Goal: Task Accomplishment & Management: Complete application form

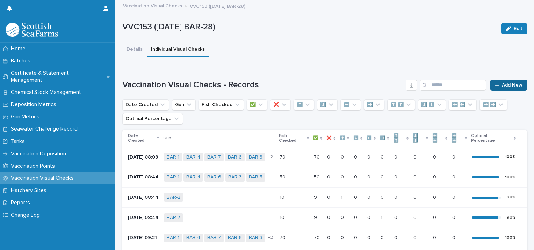
click at [506, 85] on span "Add New" at bounding box center [512, 85] width 21 height 5
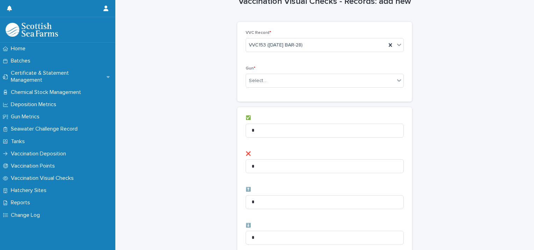
scroll to position [35, 0]
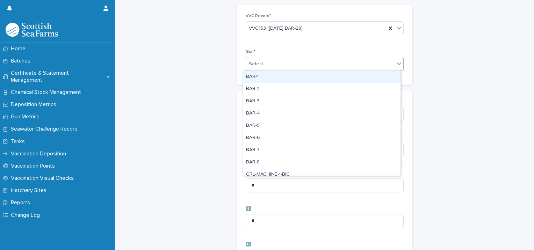
click at [275, 64] on div "Select..." at bounding box center [320, 64] width 149 height 12
click at [256, 75] on div "BAR-1" at bounding box center [321, 77] width 157 height 12
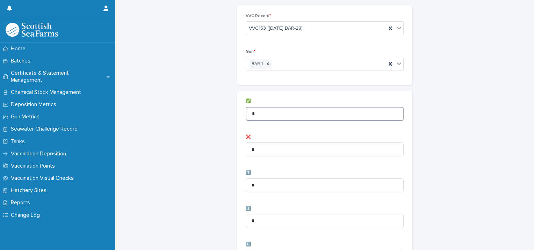
drag, startPoint x: 270, startPoint y: 115, endPoint x: 246, endPoint y: 118, distance: 24.4
click at [246, 118] on input "*" at bounding box center [325, 114] width 158 height 14
click at [300, 68] on div "BAR-1" at bounding box center [316, 64] width 140 height 12
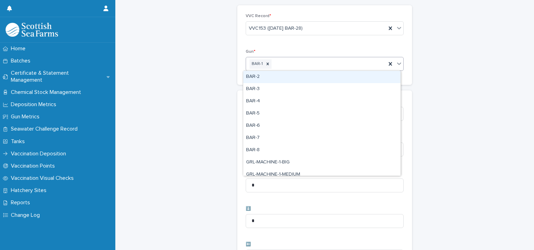
click at [266, 79] on div "BAR-2" at bounding box center [321, 77] width 157 height 12
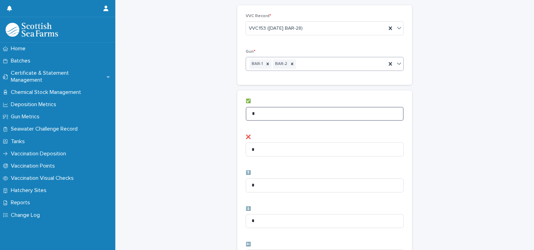
drag, startPoint x: 247, startPoint y: 112, endPoint x: 232, endPoint y: 110, distance: 15.4
click at [232, 110] on div "Vaccination Visual Checks - Records: add new Loading... Saving… Loading... Savi…" at bounding box center [324, 245] width 405 height 558
type input "**"
click at [220, 108] on div "Vaccination Visual Checks - Records: add new Loading... Saving… Loading... Savi…" at bounding box center [324, 245] width 405 height 558
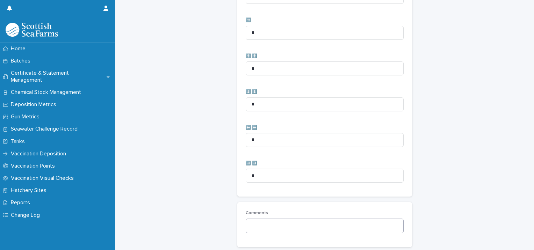
scroll to position [349, 0]
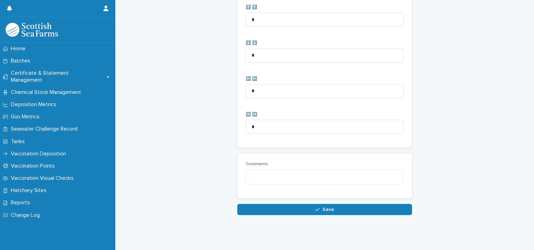
click at [256, 204] on button "Save" at bounding box center [324, 209] width 175 height 11
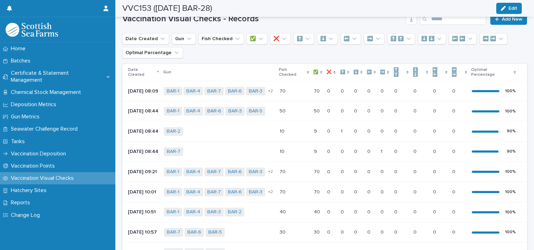
scroll to position [6, 0]
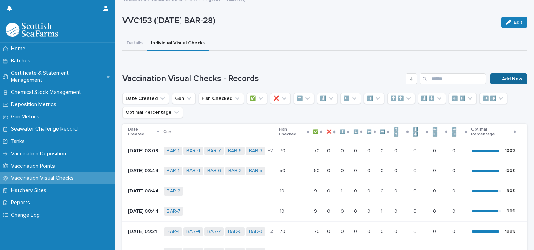
click at [510, 77] on span "Add New" at bounding box center [512, 79] width 21 height 5
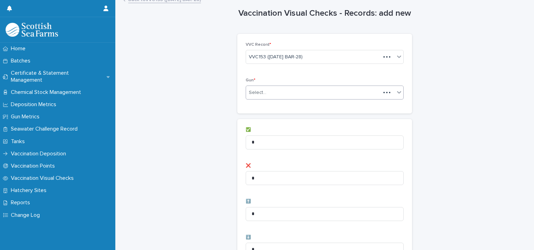
scroll to position [7, 0]
click at [298, 87] on div "Select..." at bounding box center [313, 92] width 135 height 12
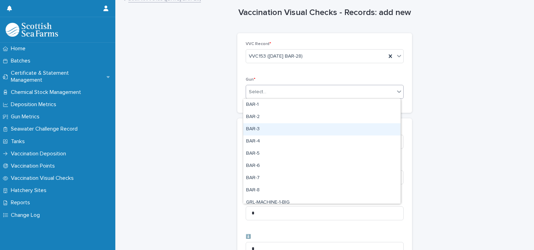
click at [260, 128] on div "BAR-3" at bounding box center [321, 129] width 157 height 12
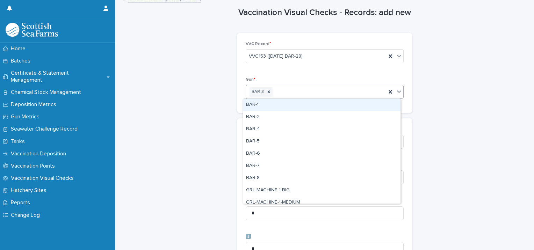
click at [302, 91] on div "BAR-3" at bounding box center [316, 92] width 140 height 12
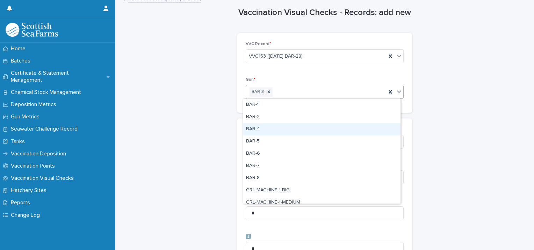
click at [274, 128] on div "BAR-4" at bounding box center [321, 129] width 157 height 12
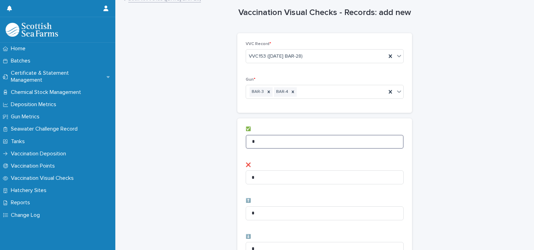
drag, startPoint x: 282, startPoint y: 143, endPoint x: 172, endPoint y: 131, distance: 110.7
type input "**"
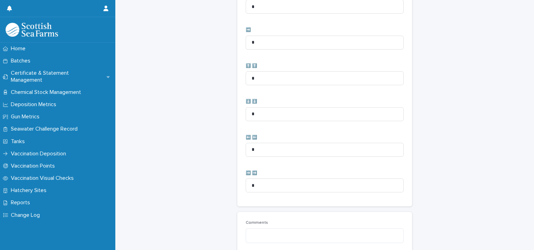
scroll to position [349, 0]
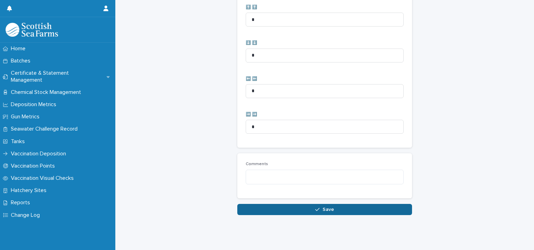
click at [250, 204] on button "Save" at bounding box center [324, 209] width 175 height 11
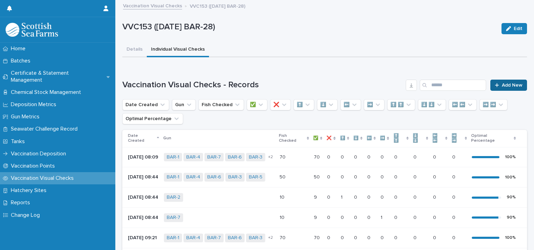
click at [504, 84] on span "Add New" at bounding box center [512, 85] width 21 height 5
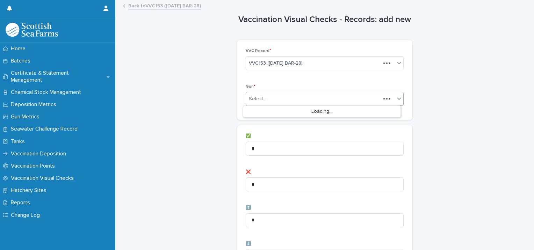
click at [303, 92] on div "Select..." at bounding box center [325, 99] width 158 height 14
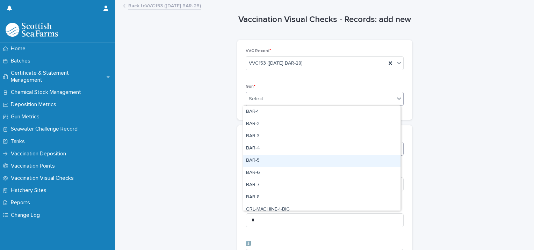
drag, startPoint x: 262, startPoint y: 160, endPoint x: 274, endPoint y: 145, distance: 18.7
click at [263, 161] on div "BAR-5" at bounding box center [321, 161] width 157 height 12
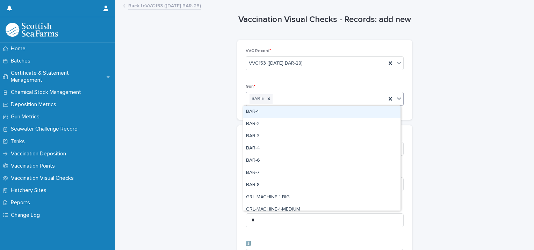
click at [317, 101] on div "BAR-5" at bounding box center [316, 99] width 140 height 12
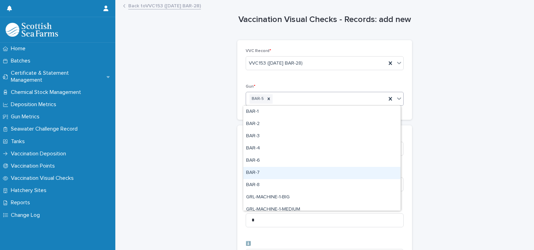
click at [260, 172] on div "BAR-7" at bounding box center [321, 173] width 157 height 12
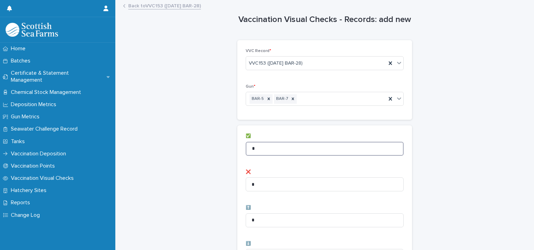
drag, startPoint x: 281, startPoint y: 150, endPoint x: 248, endPoint y: 150, distance: 32.8
click at [248, 150] on input "*" at bounding box center [325, 149] width 158 height 14
type input "**"
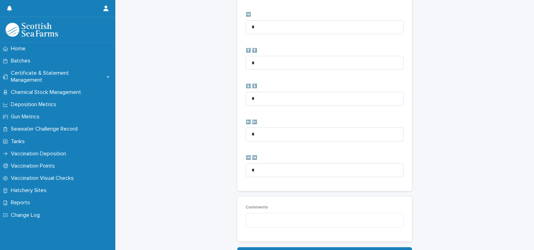
scroll to position [349, 0]
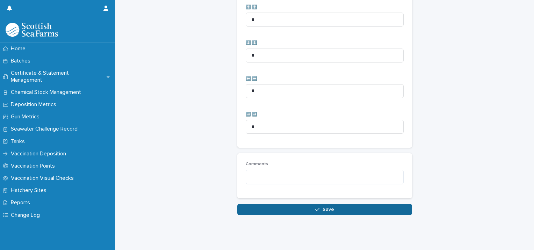
click at [242, 204] on button "Save" at bounding box center [324, 209] width 175 height 11
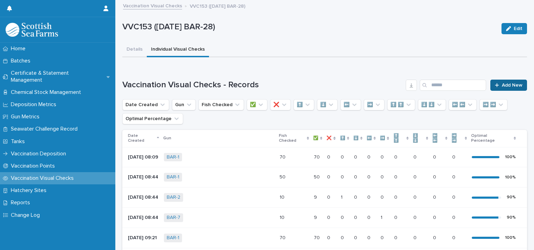
click at [506, 84] on span "Add New" at bounding box center [512, 85] width 21 height 5
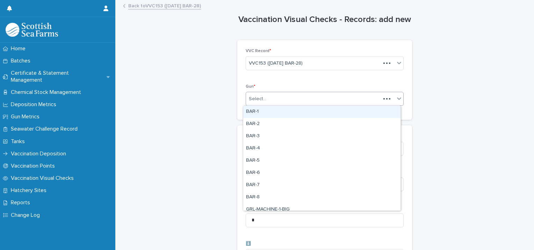
click at [259, 94] on div "Select..." at bounding box center [313, 99] width 135 height 12
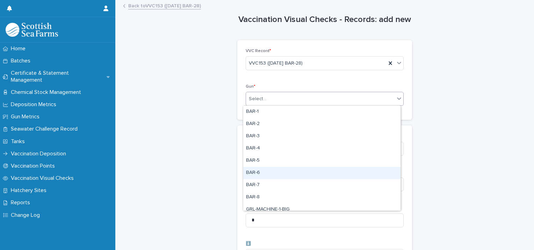
click at [264, 172] on div "BAR-6" at bounding box center [321, 173] width 157 height 12
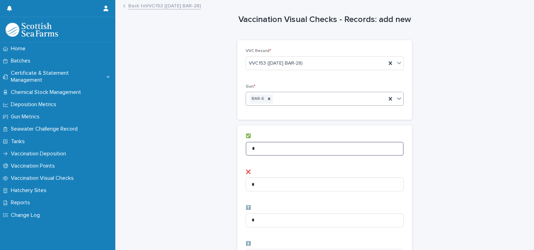
drag, startPoint x: 256, startPoint y: 150, endPoint x: 221, endPoint y: 150, distance: 34.9
type input "*"
drag, startPoint x: 216, startPoint y: 147, endPoint x: 225, endPoint y: 156, distance: 12.6
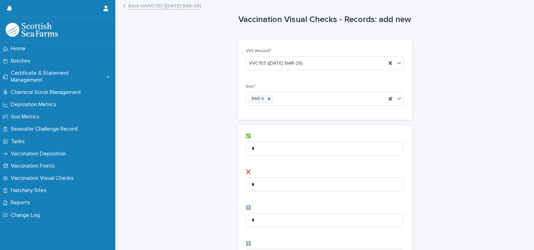
scroll to position [35, 0]
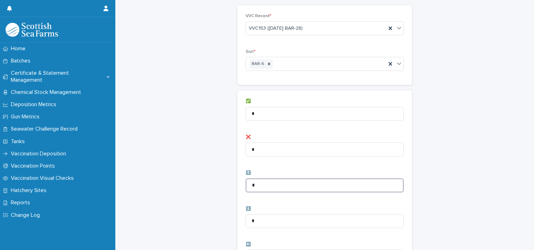
drag, startPoint x: 257, startPoint y: 185, endPoint x: 203, endPoint y: 182, distance: 53.9
click at [204, 186] on div "Vaccination Visual Checks - Records: add new Loading... Saving… Loading... Savi…" at bounding box center [324, 245] width 405 height 558
type input "*"
click at [205, 179] on div "Vaccination Visual Checks - Records: add new Loading... Saving… Loading... Savi…" at bounding box center [324, 245] width 405 height 558
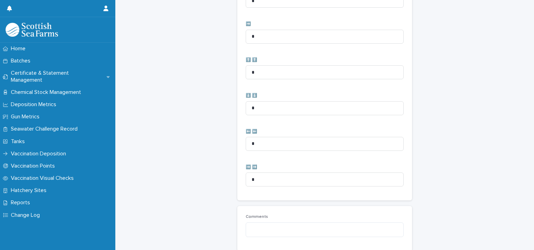
scroll to position [349, 0]
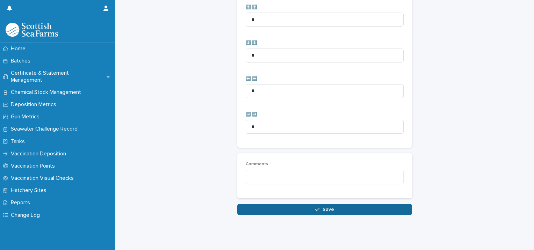
click at [241, 208] on button "Save" at bounding box center [324, 209] width 175 height 11
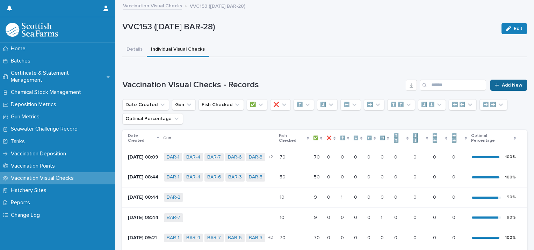
click at [498, 82] on link "Add New" at bounding box center [508, 85] width 37 height 11
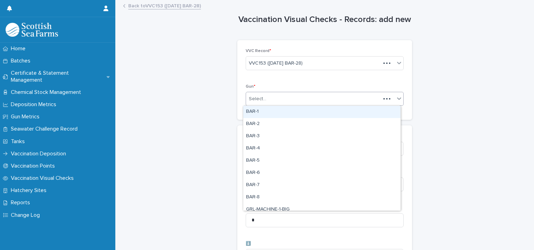
click at [261, 101] on div "Select..." at bounding box center [257, 98] width 17 height 7
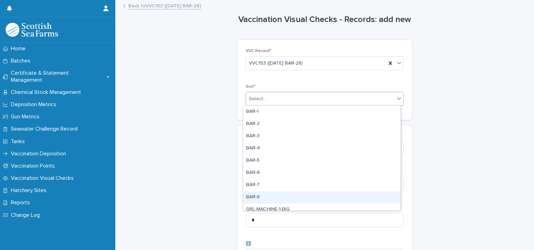
click at [267, 196] on div "BAR-8" at bounding box center [321, 197] width 157 height 12
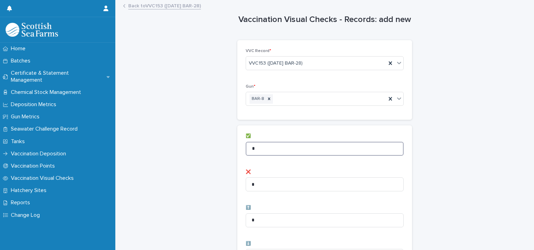
drag, startPoint x: 247, startPoint y: 153, endPoint x: 211, endPoint y: 158, distance: 36.3
type input "*"
drag, startPoint x: 219, startPoint y: 161, endPoint x: 217, endPoint y: 183, distance: 22.5
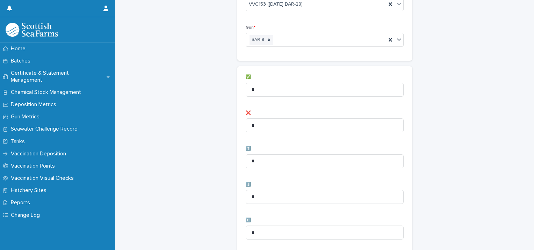
scroll to position [140, 0]
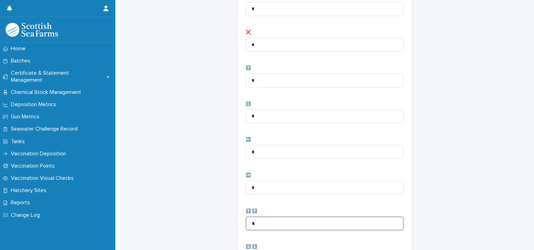
drag, startPoint x: 221, startPoint y: 227, endPoint x: 217, endPoint y: 228, distance: 3.9
click at [218, 228] on div "Vaccination Visual Checks - Records: add new Loading... Saving… Loading... Savi…" at bounding box center [324, 140] width 405 height 558
type input "*"
click at [181, 221] on div "Vaccination Visual Checks - Records: add new Loading... Saving… Loading... Savi…" at bounding box center [324, 140] width 405 height 558
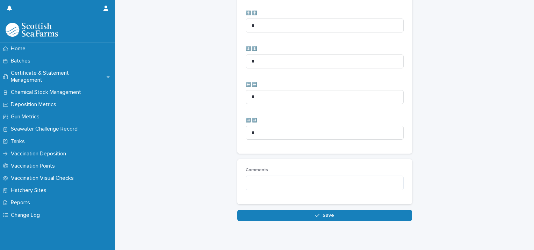
scroll to position [349, 0]
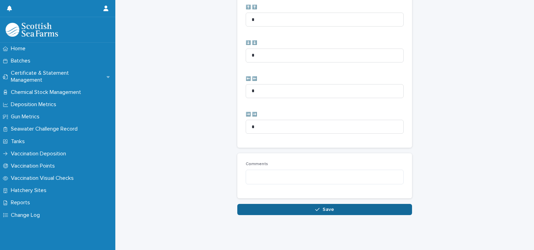
click at [239, 209] on button "Save" at bounding box center [324, 209] width 175 height 11
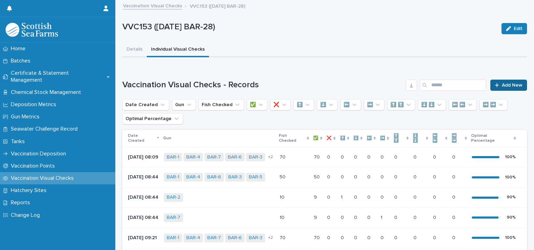
click at [502, 84] on span "Add New" at bounding box center [512, 85] width 21 height 5
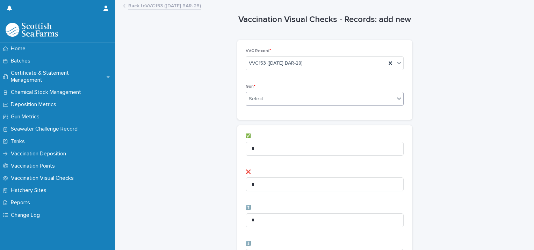
click at [265, 96] on div "Select..." at bounding box center [320, 99] width 149 height 12
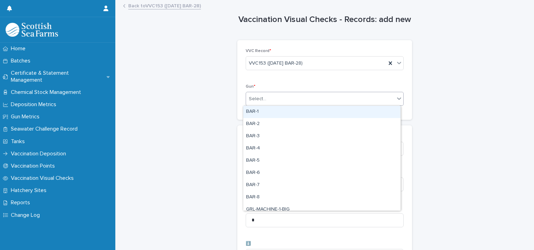
click at [259, 115] on div "BAR-1" at bounding box center [321, 112] width 157 height 12
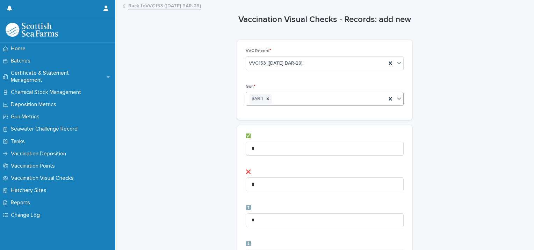
click at [289, 97] on div "BAR-1" at bounding box center [316, 99] width 140 height 12
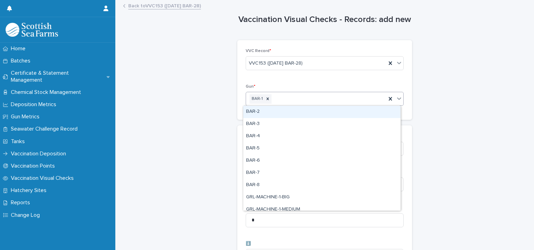
drag, startPoint x: 275, startPoint y: 113, endPoint x: 289, endPoint y: 106, distance: 16.4
click at [275, 113] on div "BAR-2" at bounding box center [321, 112] width 157 height 12
click at [297, 102] on input "text" at bounding box center [297, 99] width 1 height 6
click at [287, 113] on div "BAR-3" at bounding box center [321, 112] width 157 height 12
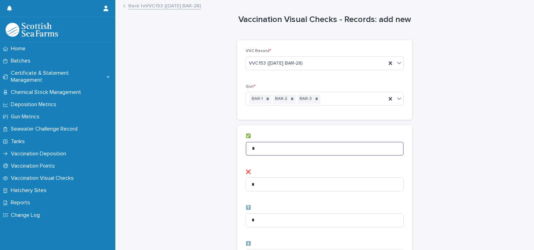
drag, startPoint x: 267, startPoint y: 150, endPoint x: 172, endPoint y: 144, distance: 95.6
type input "**"
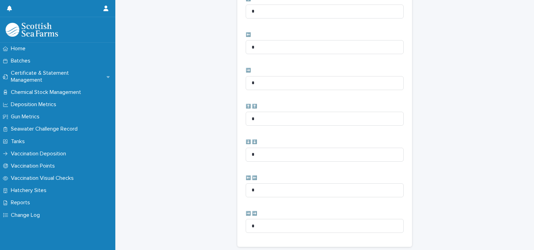
scroll to position [349, 0]
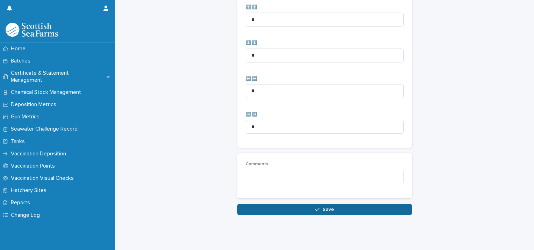
click at [237, 204] on button "Save" at bounding box center [324, 209] width 175 height 11
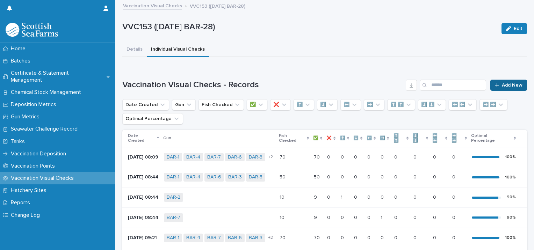
click at [502, 84] on span "Add New" at bounding box center [512, 85] width 21 height 5
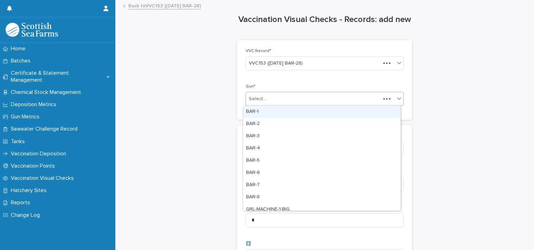
click at [317, 99] on div "Select..." at bounding box center [313, 99] width 135 height 12
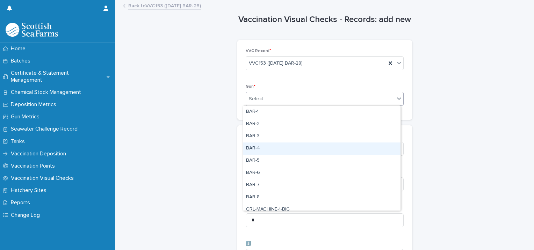
click at [260, 146] on div "BAR-4" at bounding box center [321, 149] width 157 height 12
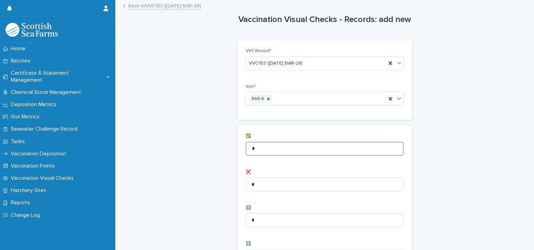
drag, startPoint x: 266, startPoint y: 149, endPoint x: 157, endPoint y: 142, distance: 109.2
type input "*"
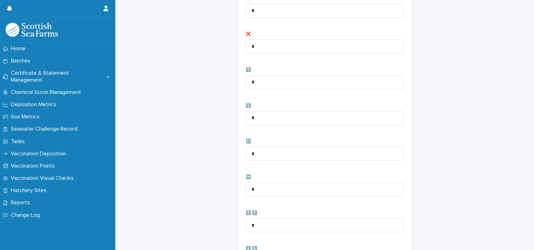
scroll to position [140, 0]
drag, startPoint x: 188, startPoint y: 211, endPoint x: 184, endPoint y: 209, distance: 4.2
click at [182, 209] on div "Vaccination Visual Checks - Records: add new Loading... Saving… Loading... Savi…" at bounding box center [324, 140] width 405 height 558
type input "*"
click at [186, 210] on div "Vaccination Visual Checks - Records: add new Loading... Saving… Loading... Savi…" at bounding box center [324, 140] width 405 height 558
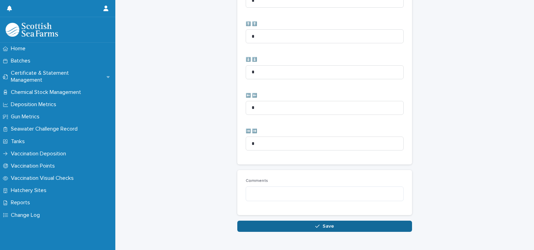
scroll to position [349, 0]
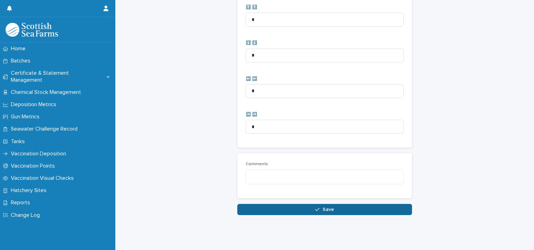
click at [252, 205] on button "Save" at bounding box center [324, 209] width 175 height 11
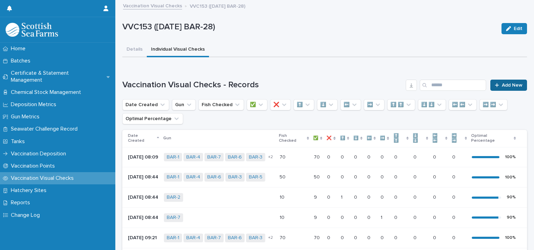
click at [507, 84] on span "Add New" at bounding box center [512, 85] width 21 height 5
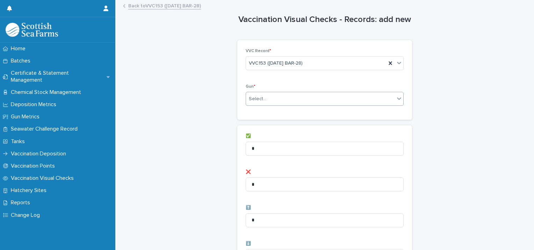
click at [309, 98] on div "Select..." at bounding box center [320, 99] width 149 height 12
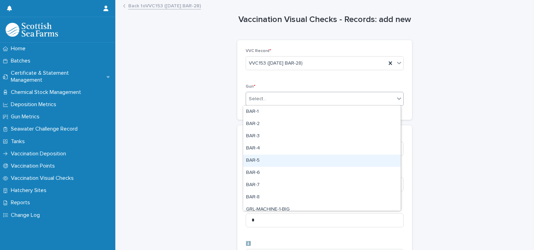
click at [271, 158] on div "BAR-5" at bounding box center [321, 161] width 157 height 12
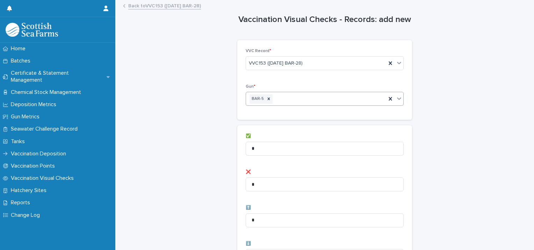
click at [305, 99] on div "BAR-5" at bounding box center [316, 99] width 140 height 12
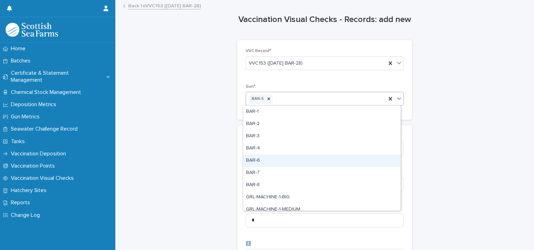
click at [275, 165] on div "BAR-6" at bounding box center [321, 161] width 157 height 12
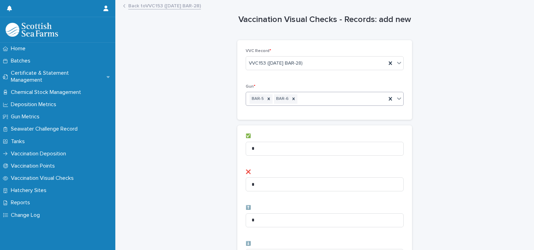
click at [324, 98] on div "BAR-5 BAR-6" at bounding box center [316, 99] width 140 height 12
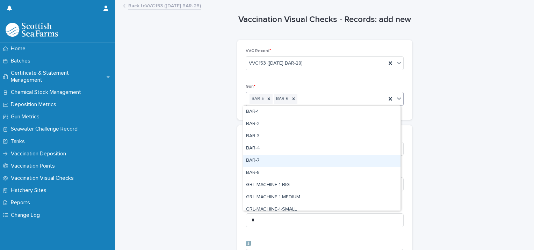
click at [277, 162] on div "BAR-7" at bounding box center [321, 161] width 157 height 12
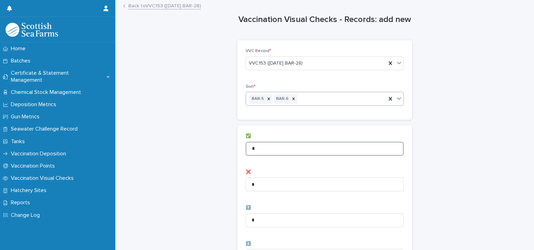
type input "**"
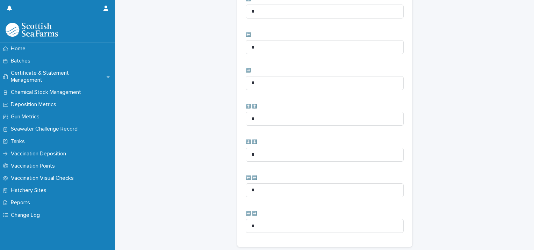
scroll to position [349, 0]
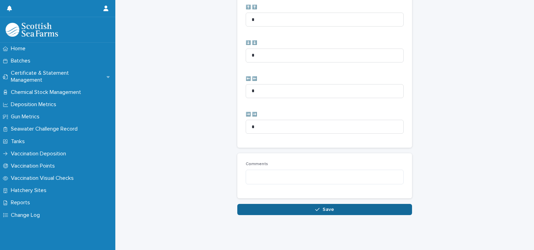
click at [271, 210] on button "Save" at bounding box center [324, 209] width 175 height 11
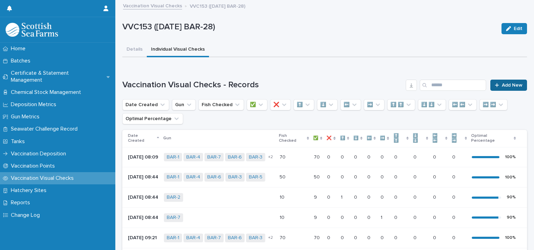
click at [510, 86] on span "Add New" at bounding box center [512, 85] width 21 height 5
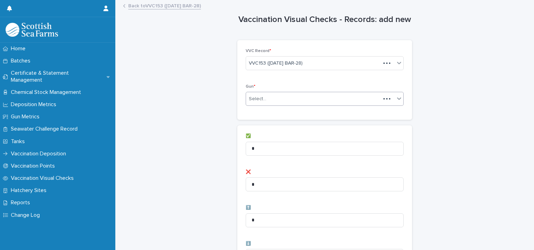
click at [269, 98] on div "Select..." at bounding box center [313, 99] width 135 height 12
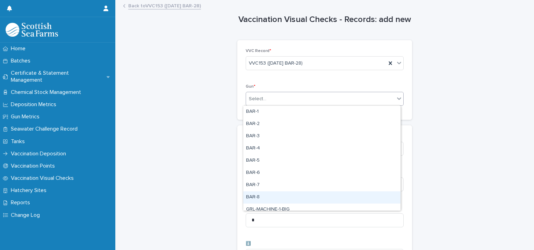
click at [261, 196] on div "BAR-8" at bounding box center [321, 197] width 157 height 12
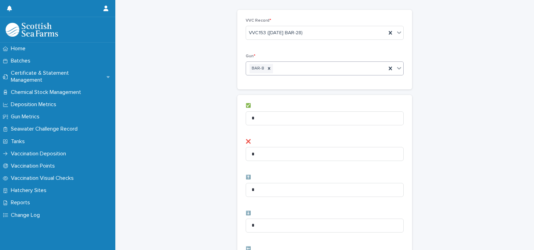
scroll to position [105, 0]
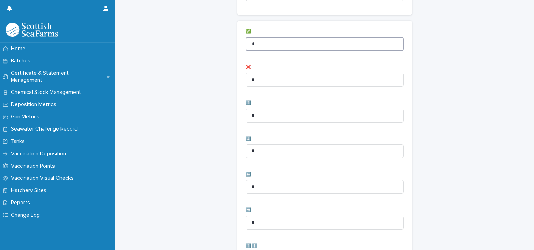
drag, startPoint x: 284, startPoint y: 45, endPoint x: 213, endPoint y: 51, distance: 71.2
click at [215, 51] on div "Vaccination Visual Checks - Records: add new Loading... Saving… Loading... Savi…" at bounding box center [324, 175] width 405 height 558
type input "*"
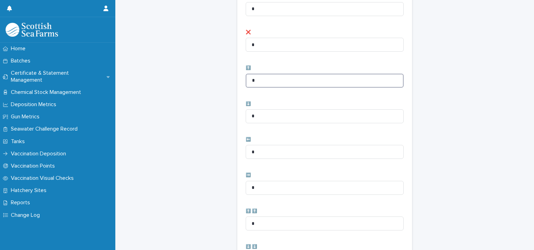
drag, startPoint x: 269, startPoint y: 79, endPoint x: 236, endPoint y: 85, distance: 33.5
click at [237, 85] on div "✅ * ❌ * ⬆️ * ⬇️ * ⬅️ * ➡️ * ⬆️ ⬆️ * ⬇️ ⬇️ * ⬅️ ⬅️ * ➡️ ➡️ *" at bounding box center [324, 169] width 175 height 366
type input "*"
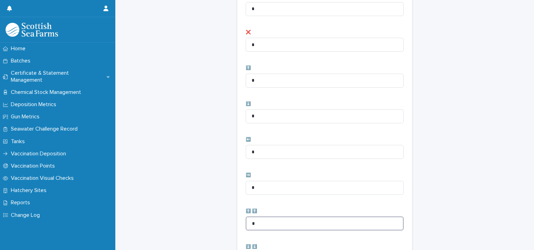
drag, startPoint x: 272, startPoint y: 226, endPoint x: 210, endPoint y: 224, distance: 61.9
click at [209, 224] on div "Vaccination Visual Checks - Records: add new Loading... Saving… Loading... Savi…" at bounding box center [324, 140] width 405 height 558
click at [205, 210] on div "Vaccination Visual Checks - Records: add new Loading... Saving… Loading... Savi…" at bounding box center [324, 140] width 405 height 558
drag, startPoint x: 234, startPoint y: 228, endPoint x: 226, endPoint y: 230, distance: 8.2
click at [226, 230] on div "Vaccination Visual Checks - Records: add new Loading... Saving… Loading... Savi…" at bounding box center [324, 140] width 405 height 558
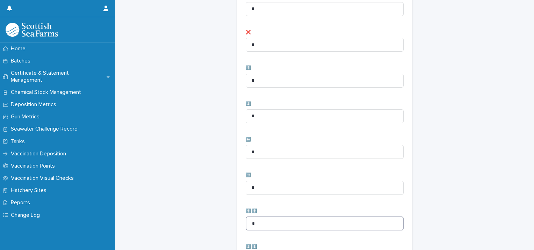
type input "*"
click at [207, 200] on div "Vaccination Visual Checks - Records: add new Loading... Saving… Loading... Savi…" at bounding box center [324, 140] width 405 height 558
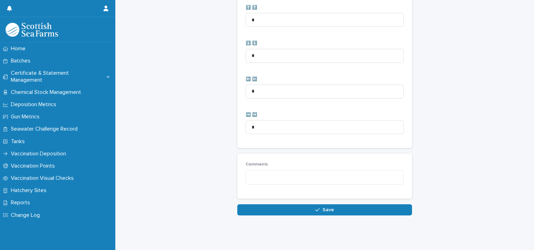
scroll to position [349, 0]
click at [271, 174] on textarea at bounding box center [325, 177] width 158 height 15
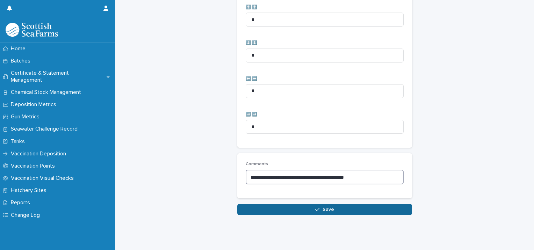
type textarea "**********"
click at [266, 207] on button "Save" at bounding box center [324, 209] width 175 height 11
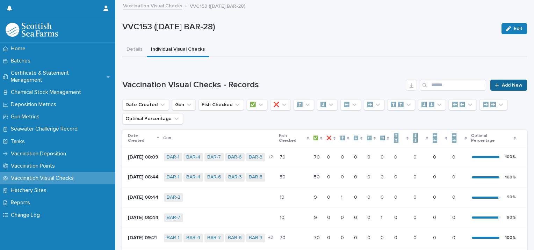
click at [513, 87] on span "Add New" at bounding box center [512, 85] width 21 height 5
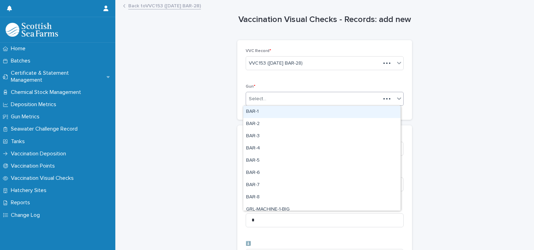
click at [290, 96] on div "Select..." at bounding box center [313, 99] width 135 height 12
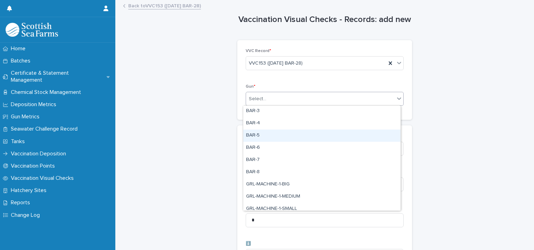
scroll to position [35, 0]
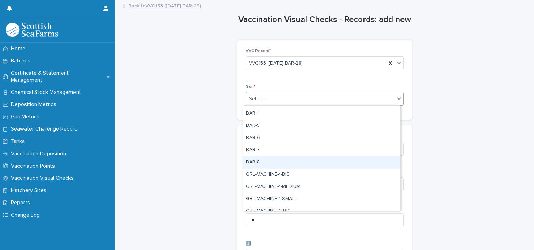
drag, startPoint x: 264, startPoint y: 169, endPoint x: 264, endPoint y: 164, distance: 5.2
click at [265, 162] on div "BAR-8" at bounding box center [321, 163] width 157 height 12
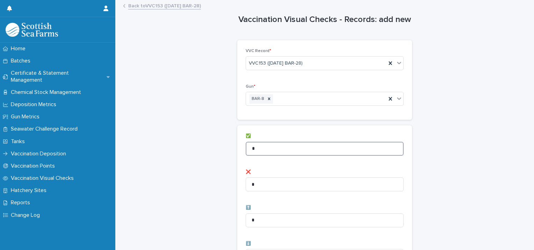
drag, startPoint x: 267, startPoint y: 149, endPoint x: 210, endPoint y: 150, distance: 56.6
type input "*"
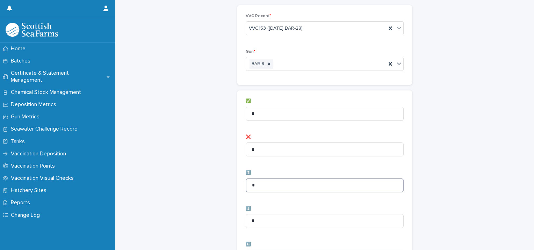
drag, startPoint x: 239, startPoint y: 187, endPoint x: 211, endPoint y: 190, distance: 28.8
click at [211, 190] on div "Vaccination Visual Checks - Records: add new Loading... Saving… Loading... Savi…" at bounding box center [324, 245] width 405 height 558
type input "*"
click at [211, 190] on div "Vaccination Visual Checks - Records: add new Loading... Saving… Loading... Savi…" at bounding box center [324, 245] width 405 height 558
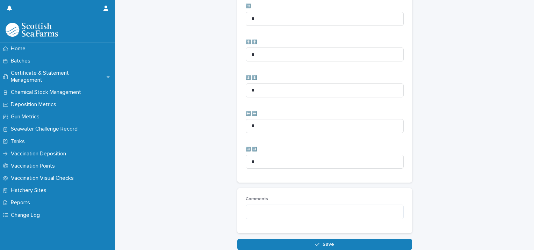
scroll to position [349, 0]
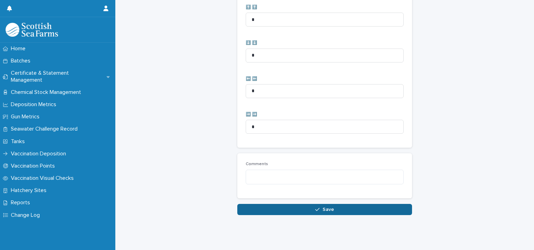
click at [247, 204] on button "Save" at bounding box center [324, 209] width 175 height 11
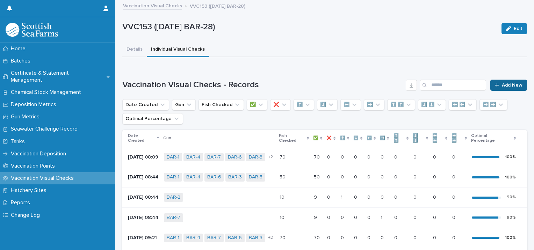
click at [511, 84] on span "Add New" at bounding box center [512, 85] width 21 height 5
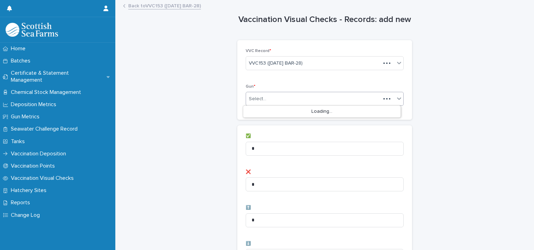
click at [273, 99] on div "Select..." at bounding box center [313, 99] width 135 height 12
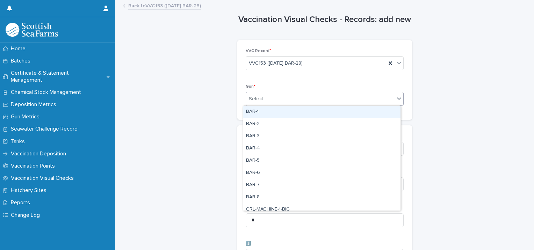
click at [273, 114] on div "BAR-1" at bounding box center [321, 112] width 157 height 12
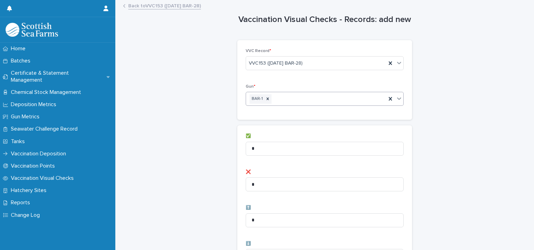
click at [297, 102] on div "BAR-1" at bounding box center [316, 99] width 140 height 12
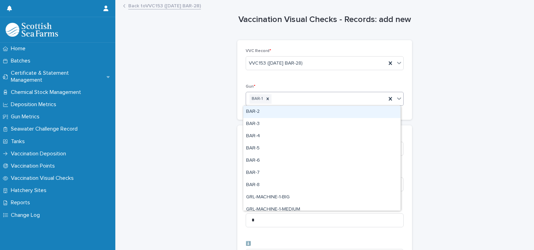
click at [284, 113] on div "BAR-2" at bounding box center [321, 112] width 157 height 12
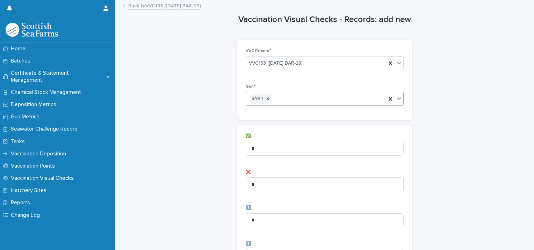
click at [314, 103] on div "BAR-1" at bounding box center [316, 99] width 140 height 12
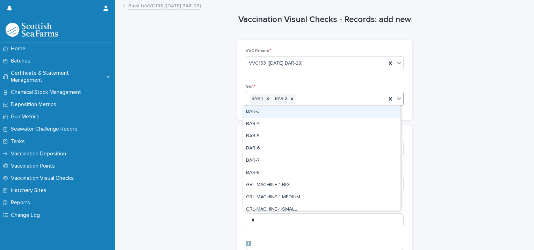
click at [301, 110] on div "BAR-3" at bounding box center [321, 112] width 157 height 12
click at [339, 97] on div "BAR-1 BAR-2 BAR-3" at bounding box center [316, 99] width 140 height 12
click at [324, 110] on div "BAR-4" at bounding box center [321, 112] width 157 height 12
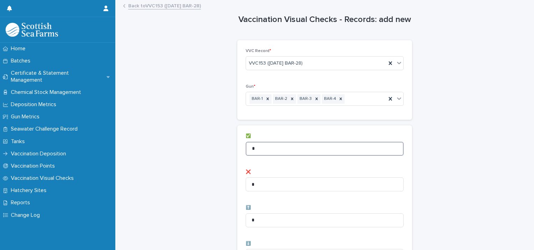
drag, startPoint x: 275, startPoint y: 147, endPoint x: 178, endPoint y: 142, distance: 96.9
type input "**"
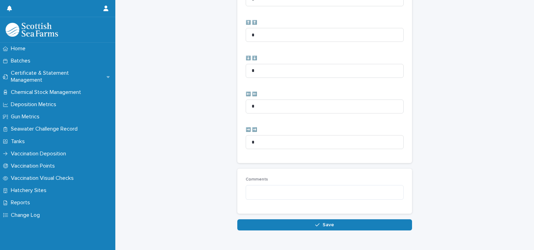
scroll to position [349, 0]
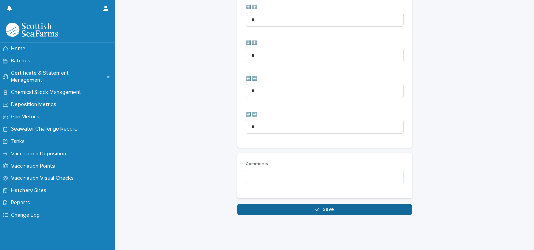
click at [277, 210] on button "Save" at bounding box center [324, 209] width 175 height 11
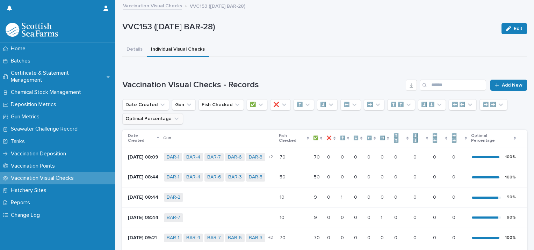
click at [157, 115] on button "Optimal Percentage" at bounding box center [152, 118] width 61 height 11
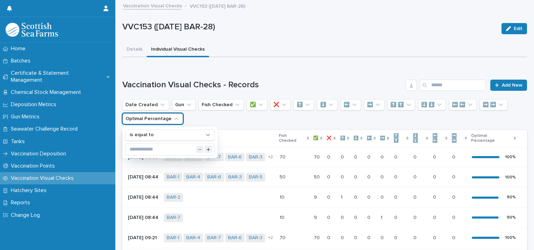
click at [166, 121] on button "Optimal Percentage" at bounding box center [152, 118] width 61 height 11
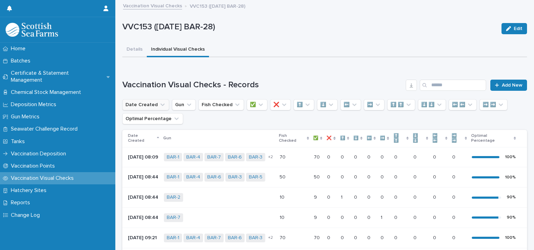
click at [145, 104] on button "Date Created" at bounding box center [145, 104] width 47 height 11
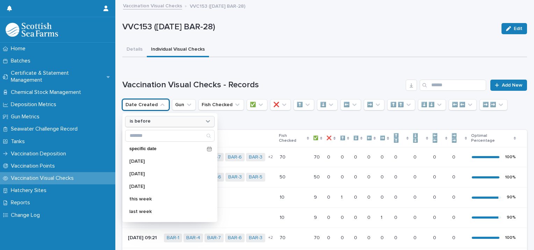
click at [209, 119] on icon at bounding box center [207, 121] width 7 height 7
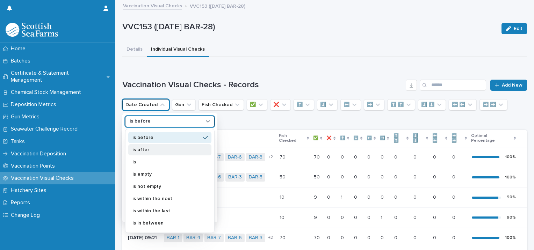
click at [179, 148] on div "is after" at bounding box center [169, 149] width 83 height 11
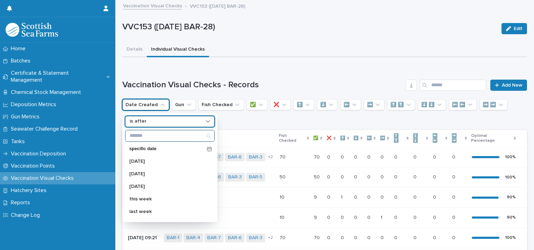
click at [171, 136] on input "Search" at bounding box center [169, 135] width 89 height 11
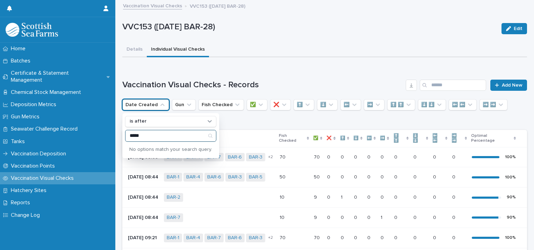
type input "*****"
drag, startPoint x: 200, startPoint y: 137, endPoint x: 80, endPoint y: 118, distance: 121.3
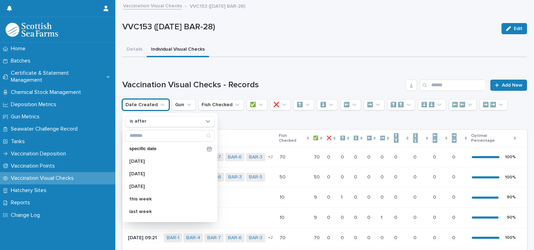
click at [235, 124] on ul "Date Created is after specific date [DATE] [DATE] [DATE] this week last week ne…" at bounding box center [324, 112] width 407 height 28
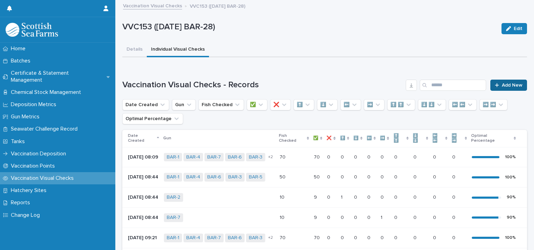
click at [509, 86] on span "Add New" at bounding box center [512, 85] width 21 height 5
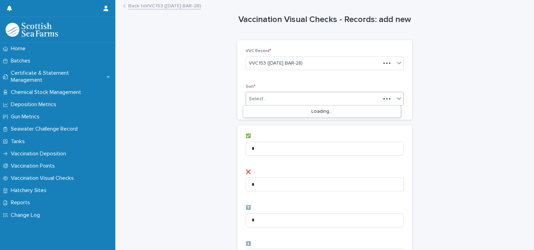
click at [275, 94] on div "Select..." at bounding box center [313, 99] width 135 height 12
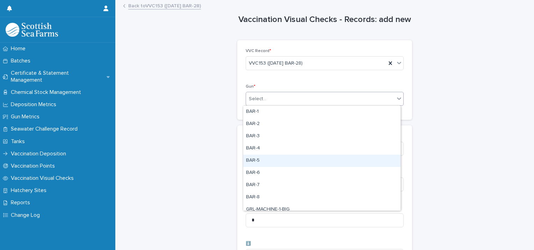
click at [275, 161] on div "BAR-5" at bounding box center [321, 161] width 157 height 12
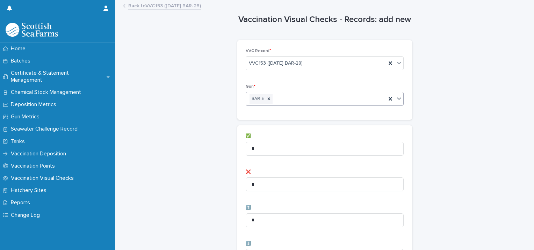
click at [323, 96] on div "BAR-5" at bounding box center [316, 99] width 140 height 12
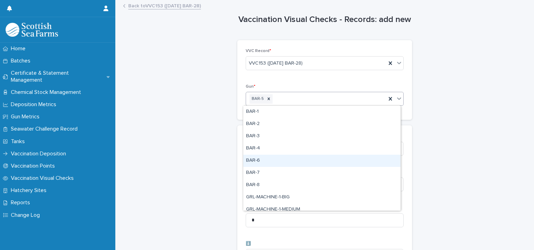
click at [289, 162] on div "BAR-6" at bounding box center [321, 161] width 157 height 12
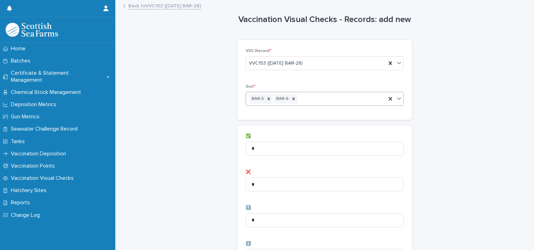
click at [332, 99] on div "BAR-5 BAR-6" at bounding box center [316, 99] width 140 height 12
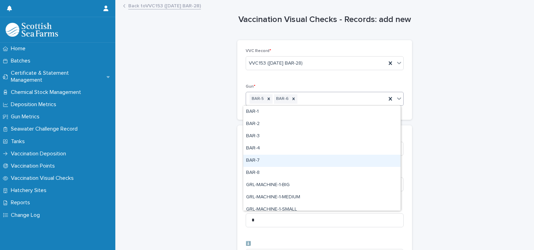
click at [296, 160] on div "BAR-7" at bounding box center [321, 161] width 157 height 12
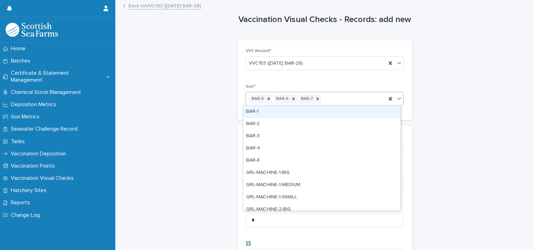
click at [345, 102] on div "BAR-5 BAR-6 BAR-7" at bounding box center [316, 99] width 140 height 12
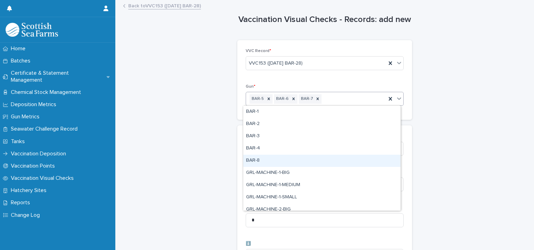
click at [303, 159] on div "BAR-8" at bounding box center [321, 161] width 157 height 12
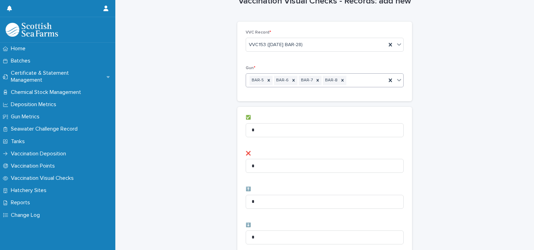
scroll to position [70, 0]
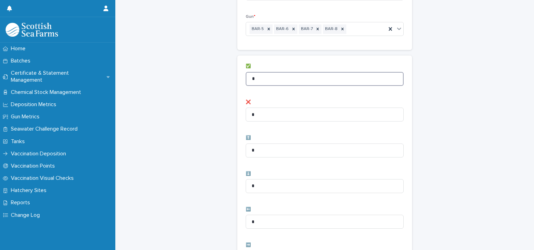
drag, startPoint x: 273, startPoint y: 76, endPoint x: 202, endPoint y: 84, distance: 71.0
click at [203, 84] on div "Vaccination Visual Checks - Records: add new Loading... Saving… Loading... Savi…" at bounding box center [324, 210] width 405 height 558
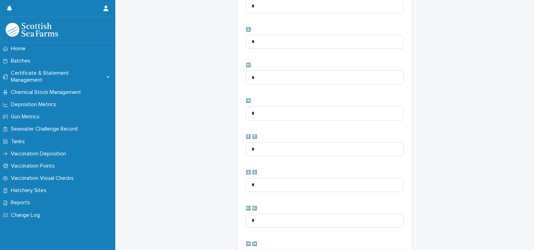
scroll to position [349, 0]
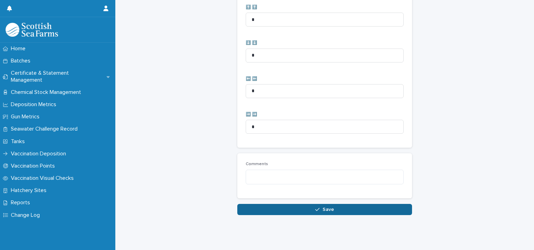
type input "**"
click at [276, 207] on button "Save" at bounding box center [324, 209] width 175 height 11
